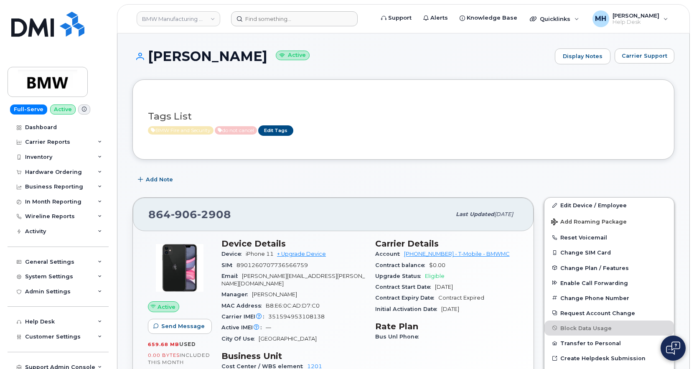
scroll to position [125, 0]
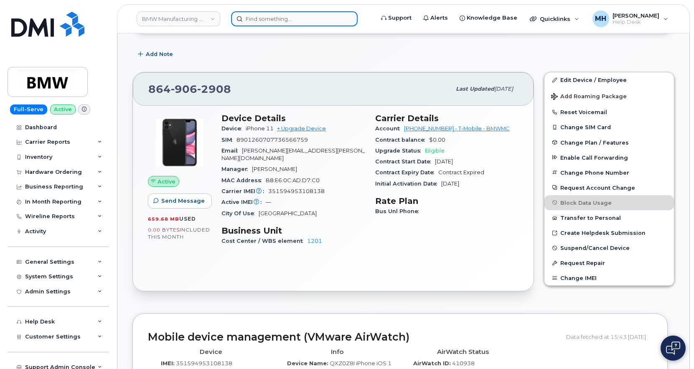
click at [249, 22] on input at bounding box center [294, 18] width 127 height 15
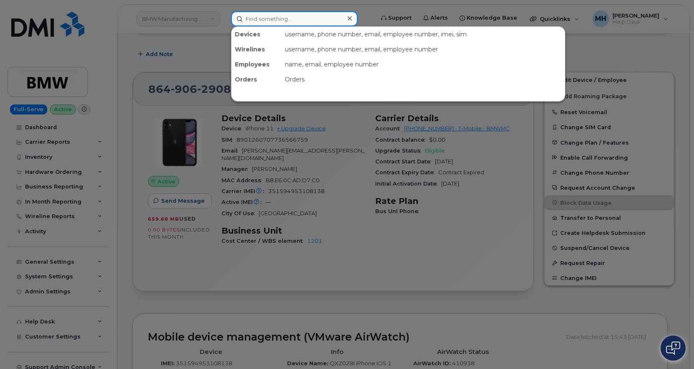
paste input "[PHONE_NUMBER]"
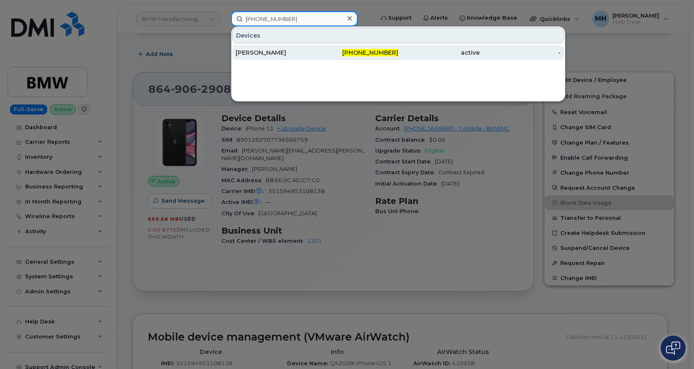
type input "[PHONE_NUMBER]"
click at [282, 51] on div "[PERSON_NAME]" at bounding box center [276, 52] width 81 height 8
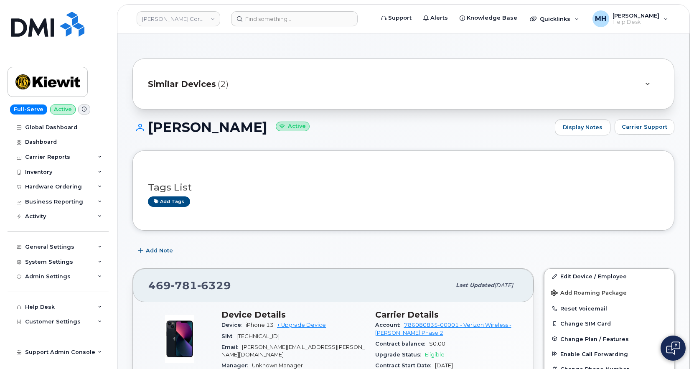
drag, startPoint x: 242, startPoint y: 131, endPoint x: 151, endPoint y: 130, distance: 91.5
click at [151, 130] on h1 "JUSTIN LEBLANC Active" at bounding box center [341, 127] width 418 height 15
copy h1 "[PERSON_NAME]"
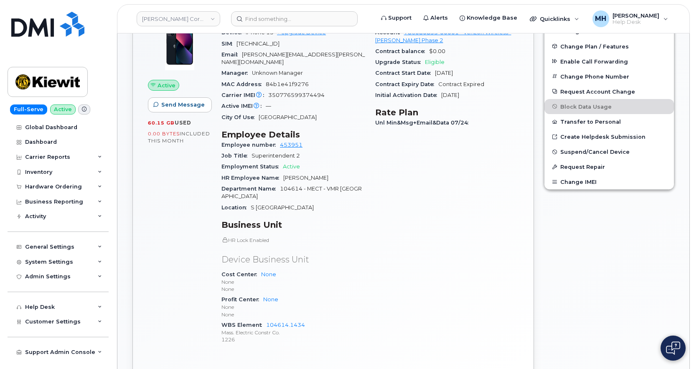
scroll to position [376, 0]
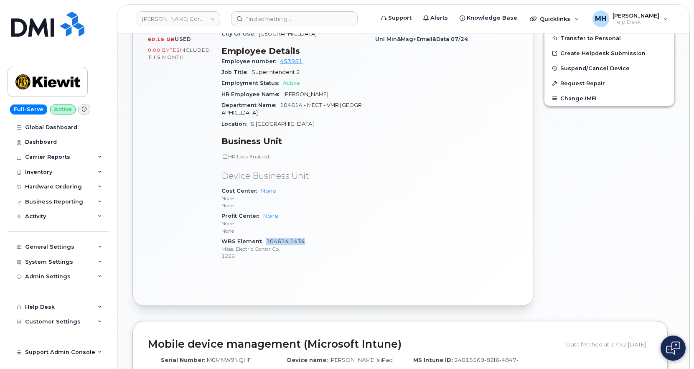
drag, startPoint x: 309, startPoint y: 236, endPoint x: 267, endPoint y: 234, distance: 41.8
click at [267, 236] on div "WBS Element 104614.1434 Mass. Electric Constr Co. 1226" at bounding box center [293, 248] width 144 height 25
copy link "104614.1434"
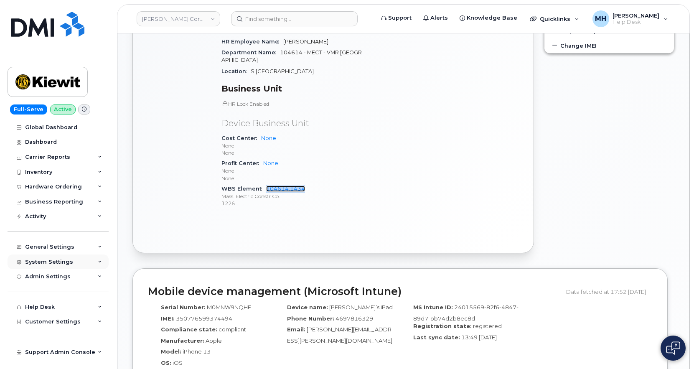
scroll to position [460, 0]
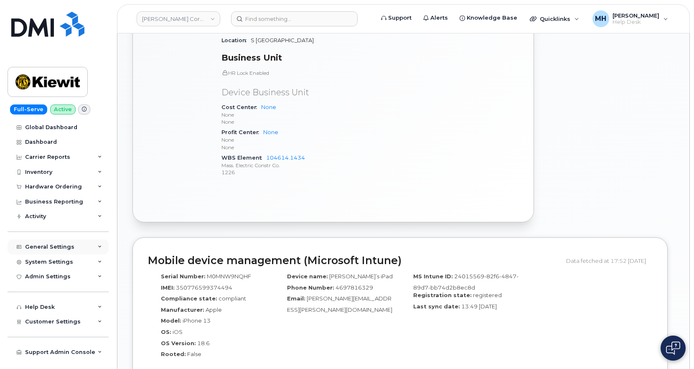
click at [69, 240] on div "General Settings" at bounding box center [58, 246] width 101 height 15
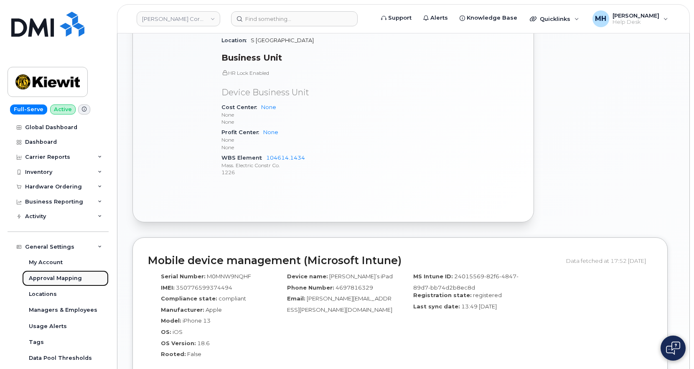
click at [71, 275] on div "Approval Mapping" at bounding box center [55, 279] width 53 height 8
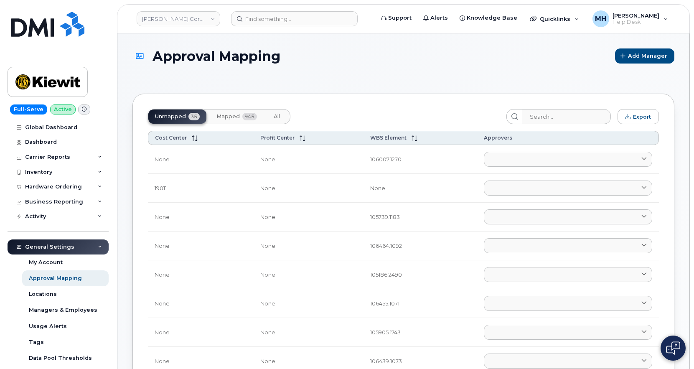
click at [219, 118] on span "Mapped" at bounding box center [227, 116] width 23 height 7
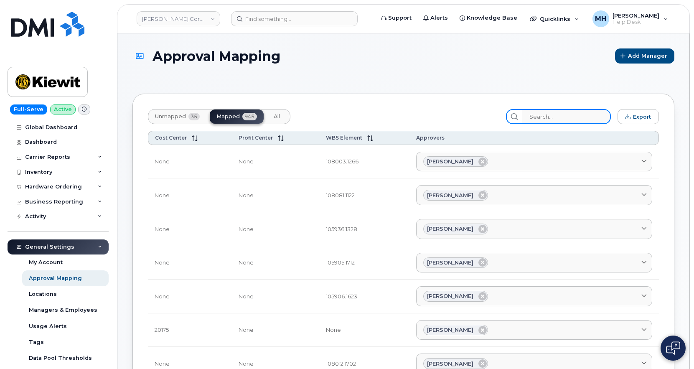
click at [567, 116] on input "search" at bounding box center [566, 116] width 89 height 15
paste input "104614.1434"
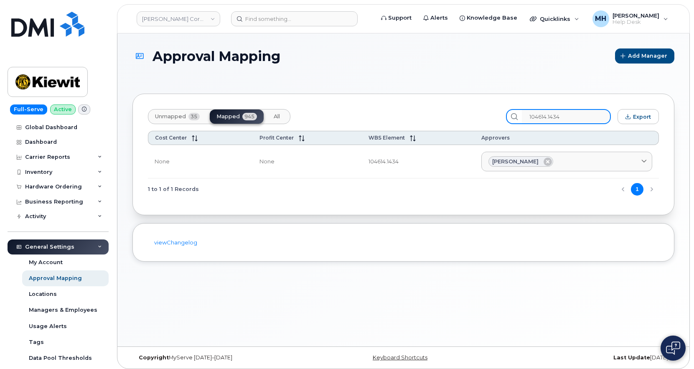
type input "104614.1434"
